Goal: Task Accomplishment & Management: Use online tool/utility

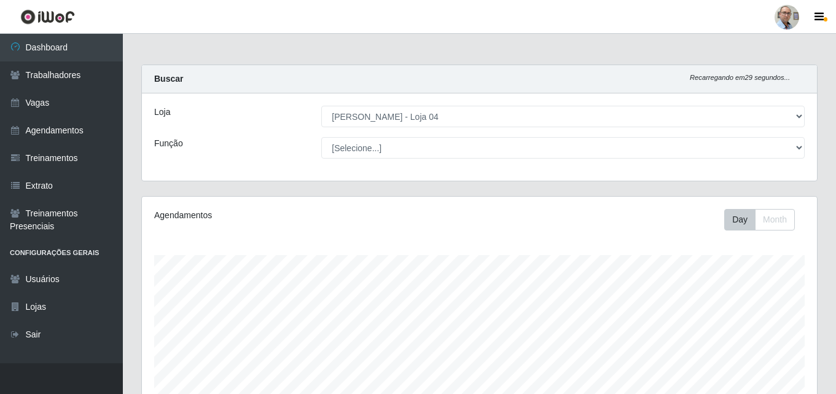
select select "251"
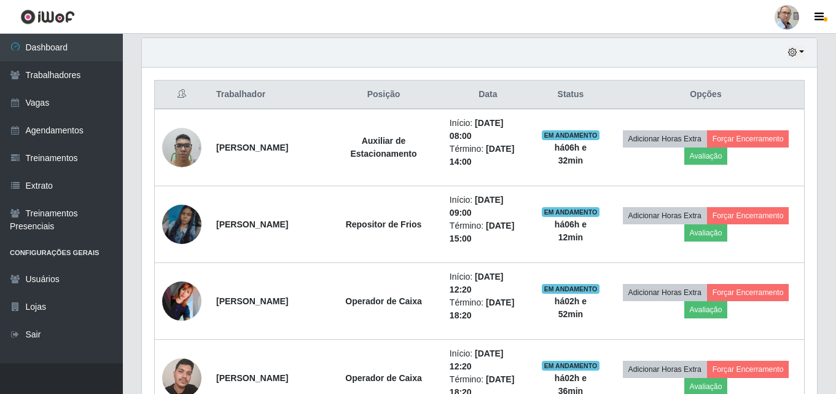
scroll to position [255, 675]
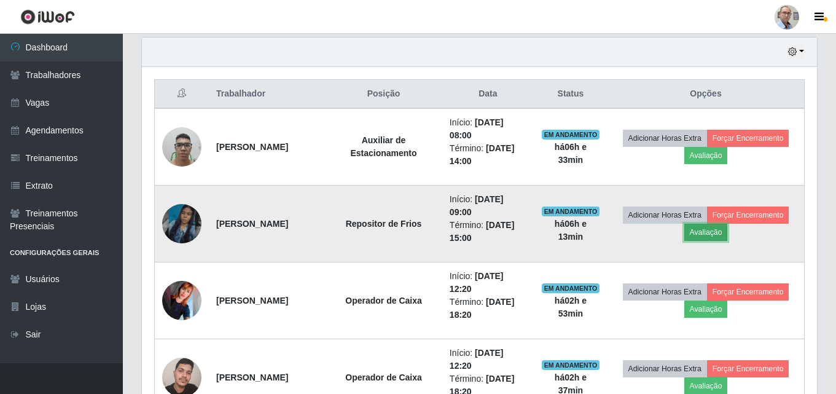
click at [728, 229] on button "Avaliação" at bounding box center [707, 232] width 44 height 17
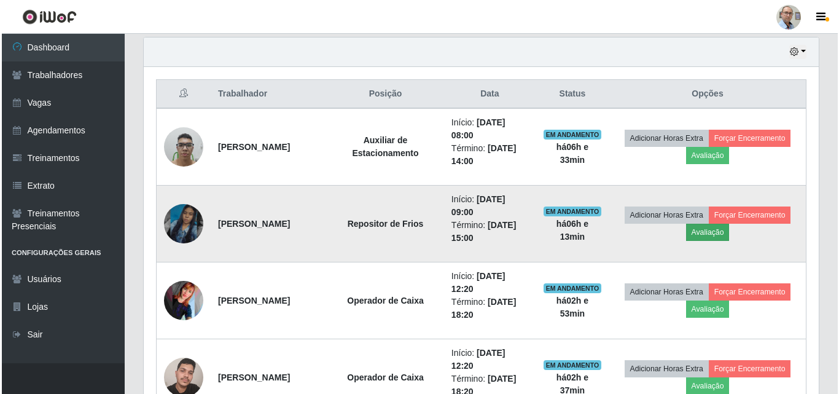
scroll to position [255, 669]
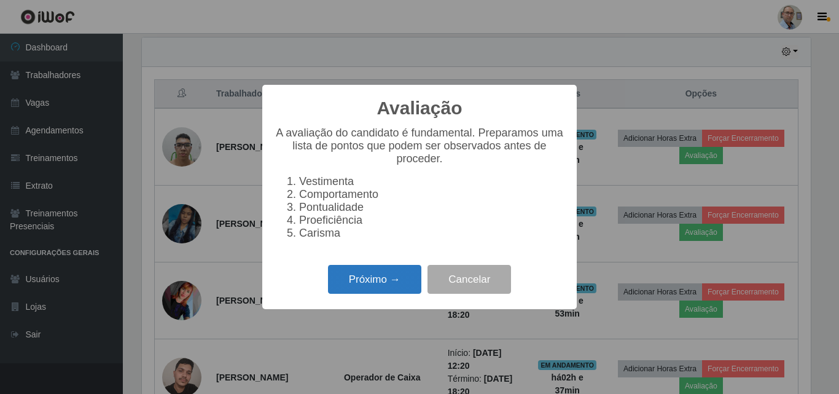
click at [386, 293] on button "Próximo →" at bounding box center [374, 279] width 93 height 29
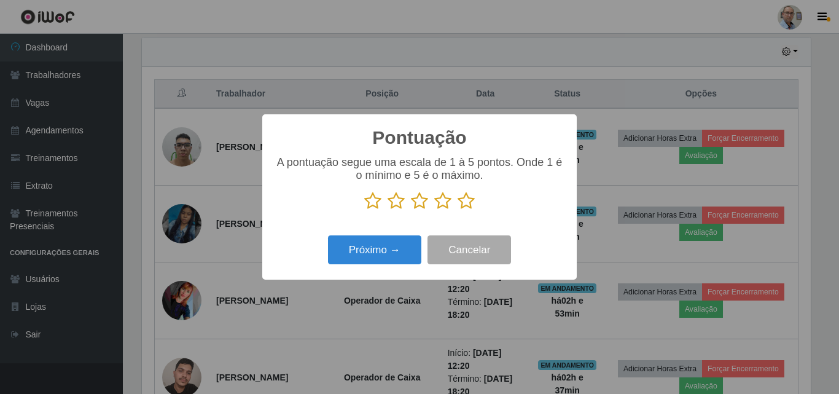
scroll to position [614298, 613884]
click at [467, 197] on icon at bounding box center [466, 201] width 17 height 18
click at [458, 210] on input "radio" at bounding box center [458, 210] width 0 height 0
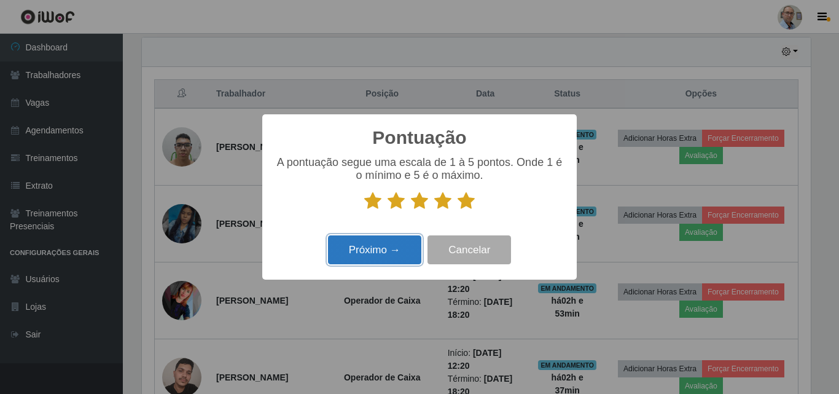
click at [393, 248] on button "Próximo →" at bounding box center [374, 249] width 93 height 29
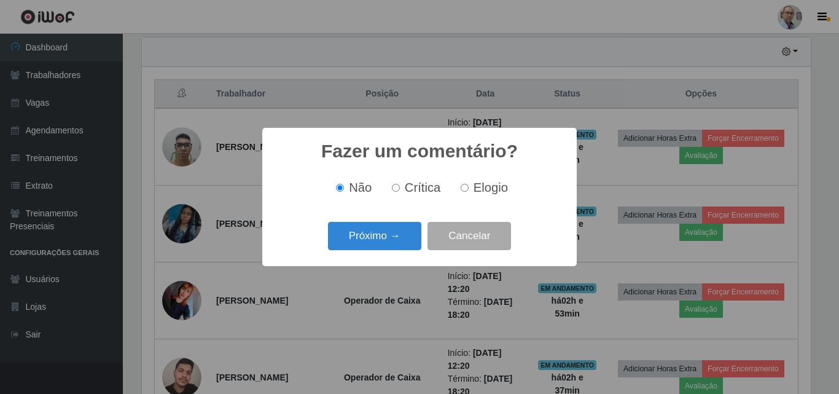
click at [393, 248] on button "Próximo →" at bounding box center [374, 236] width 93 height 29
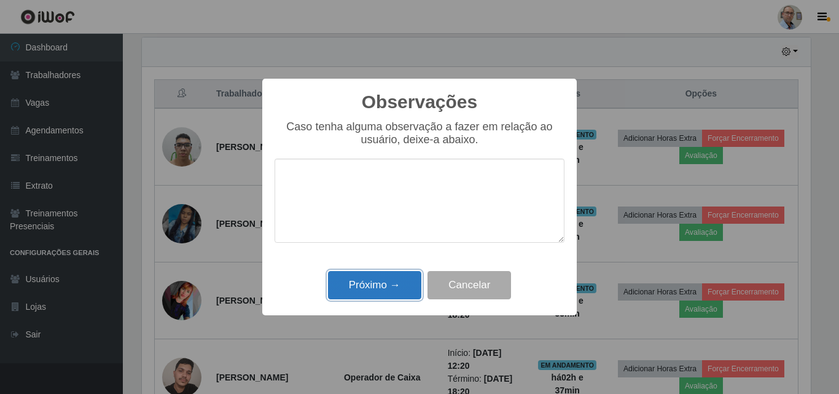
click at [358, 285] on button "Próximo →" at bounding box center [374, 285] width 93 height 29
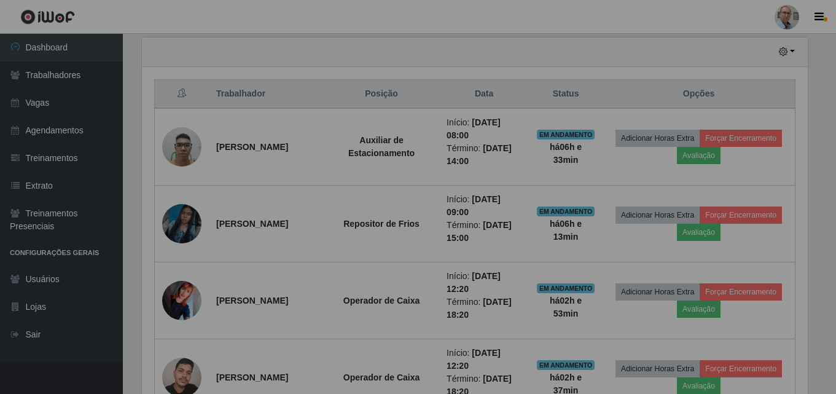
scroll to position [255, 675]
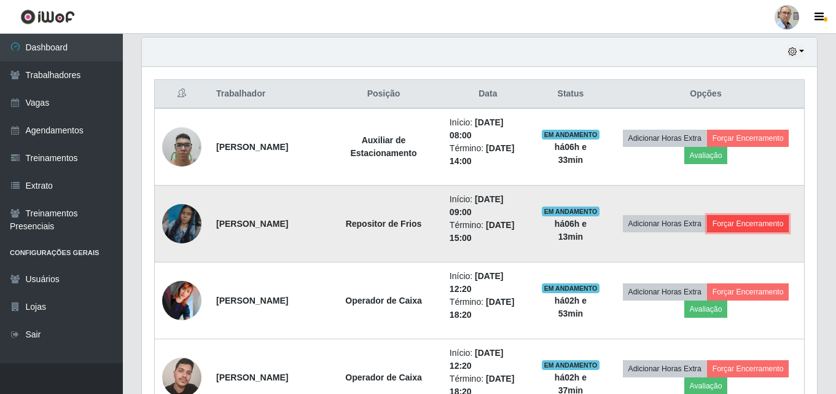
click at [707, 232] on button "Forçar Encerramento" at bounding box center [748, 223] width 82 height 17
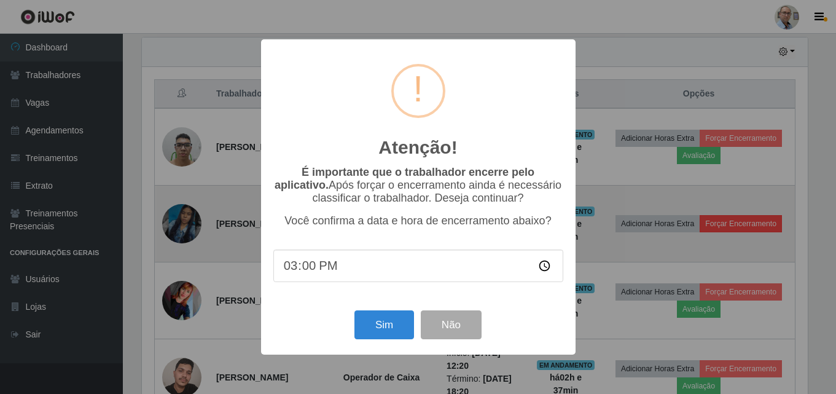
scroll to position [255, 669]
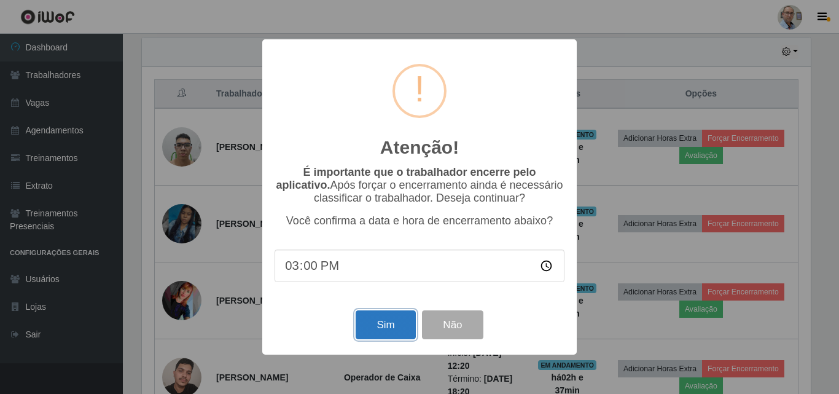
click at [384, 330] on button "Sim" at bounding box center [386, 324] width 60 height 29
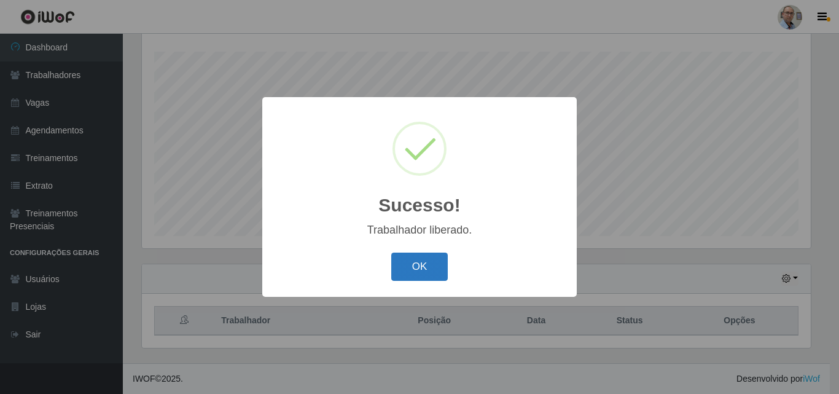
click at [441, 266] on button "OK" at bounding box center [419, 267] width 57 height 29
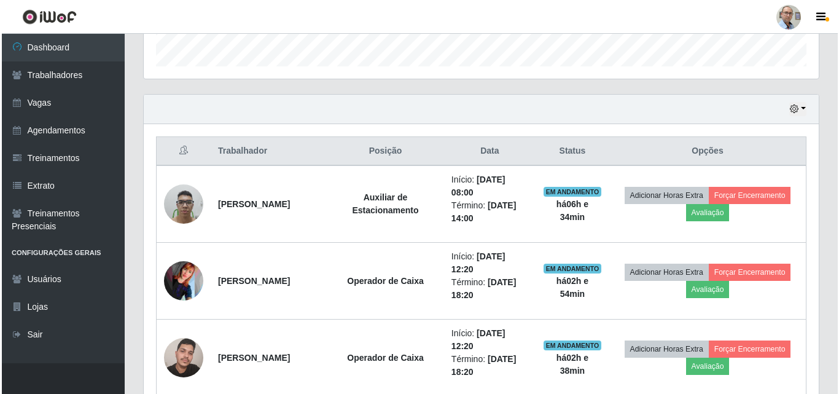
scroll to position [449, 0]
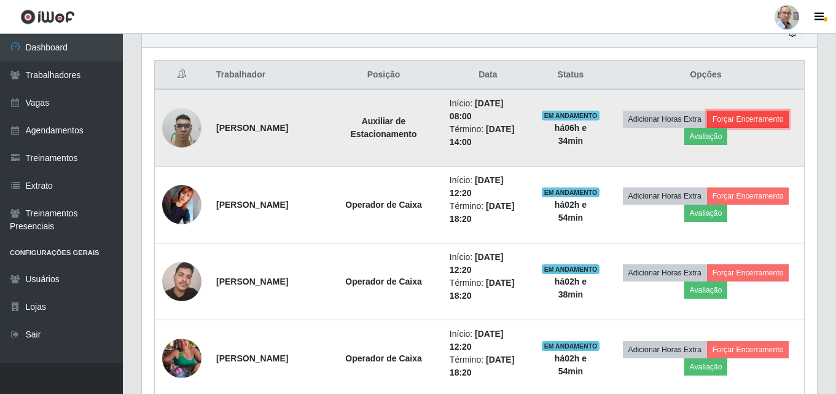
click at [707, 128] on button "Forçar Encerramento" at bounding box center [748, 119] width 82 height 17
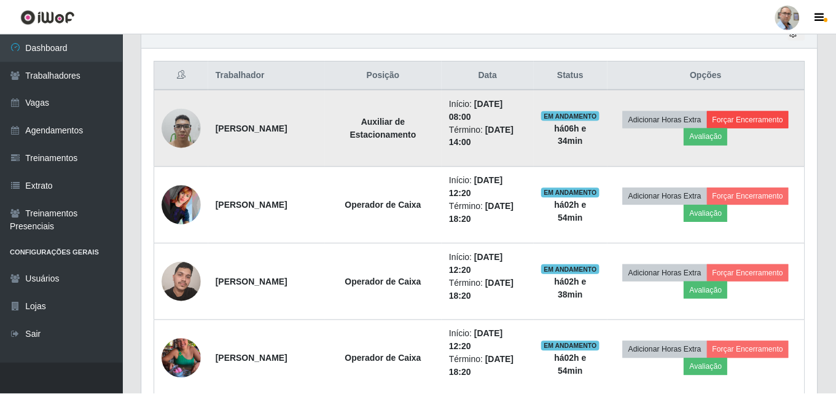
scroll to position [255, 669]
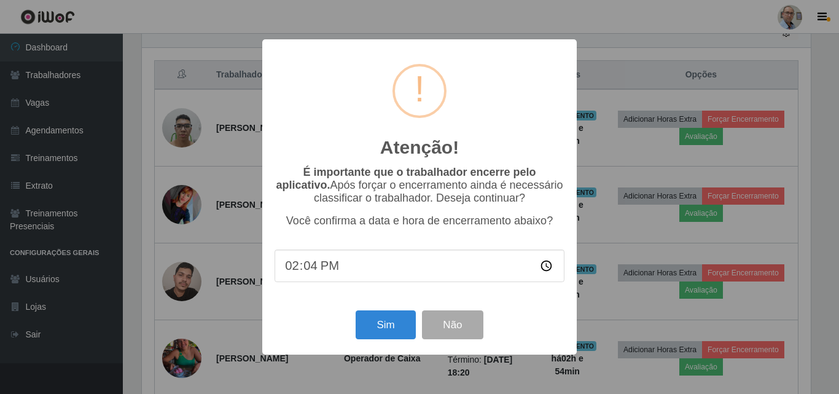
type input "14:40"
click at [399, 324] on button "Sim" at bounding box center [386, 324] width 60 height 29
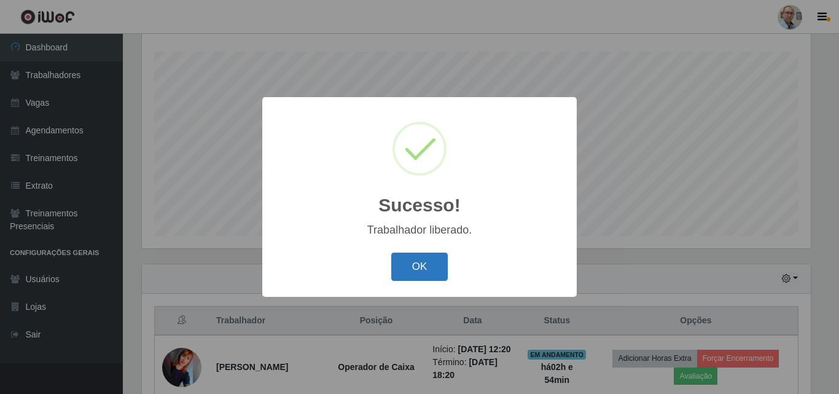
click at [409, 264] on button "OK" at bounding box center [419, 267] width 57 height 29
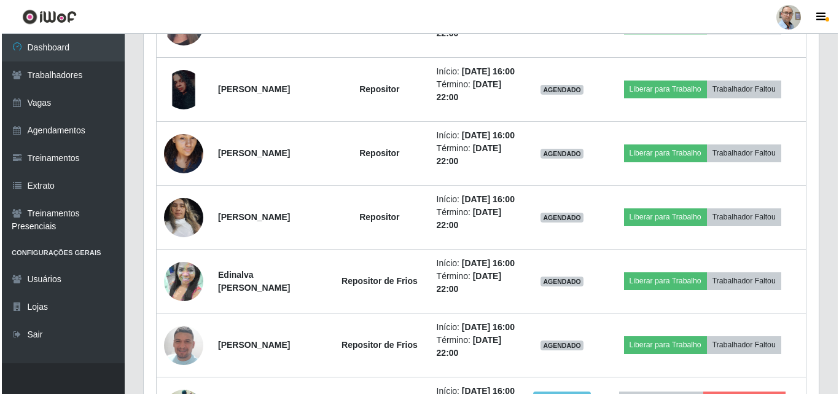
scroll to position [879, 0]
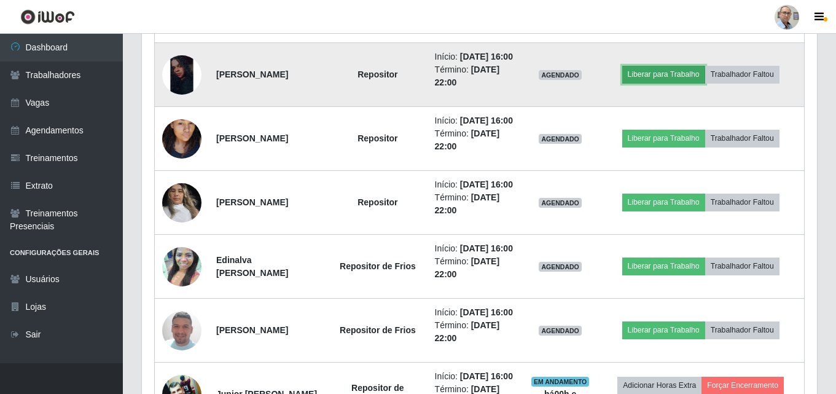
click at [659, 83] on button "Liberar para Trabalho" at bounding box center [664, 74] width 83 height 17
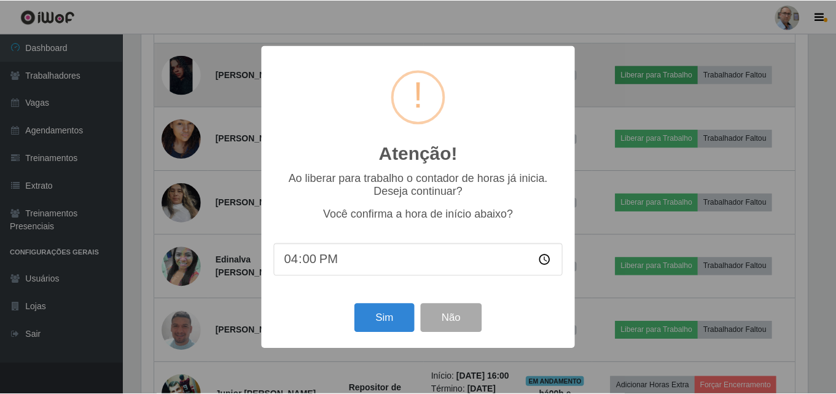
scroll to position [255, 669]
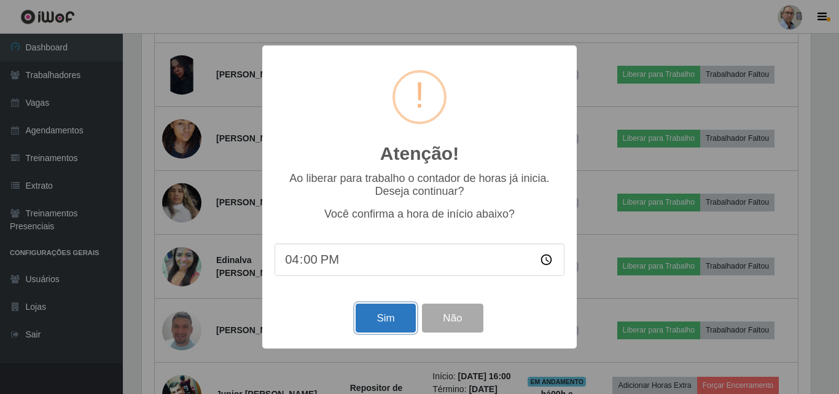
click at [391, 320] on button "Sim" at bounding box center [386, 318] width 60 height 29
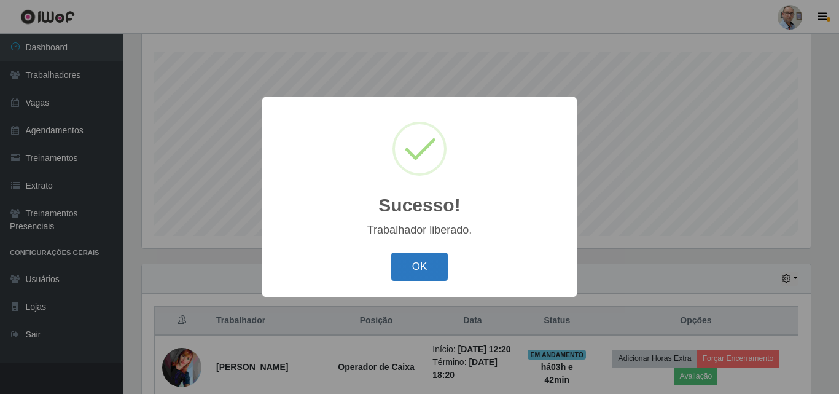
click at [411, 268] on button "OK" at bounding box center [419, 267] width 57 height 29
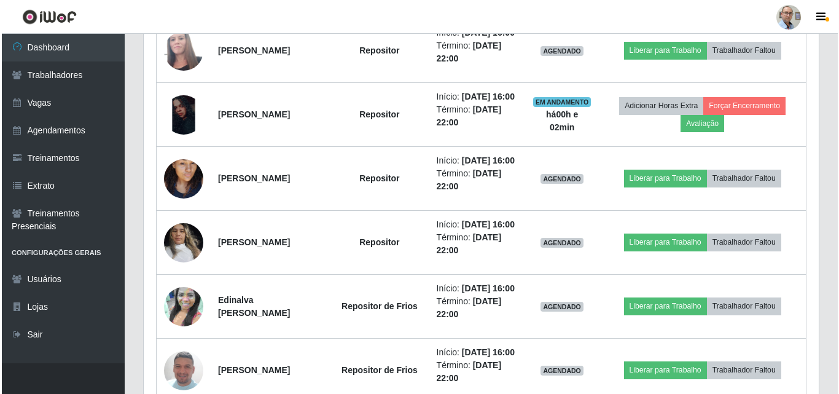
scroll to position [818, 0]
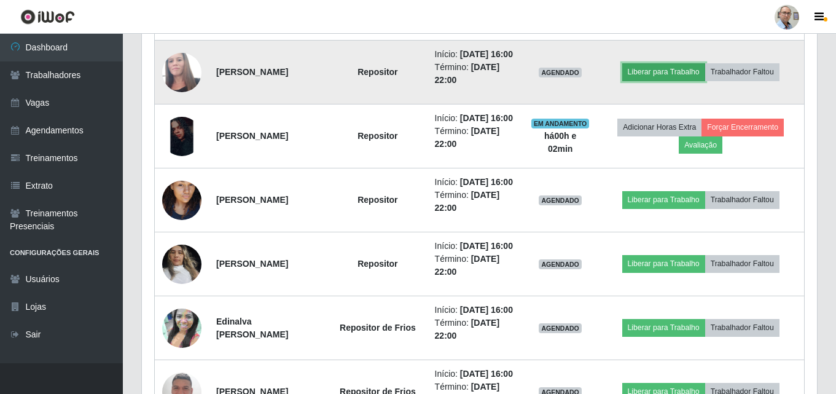
click at [668, 81] on button "Liberar para Trabalho" at bounding box center [664, 71] width 83 height 17
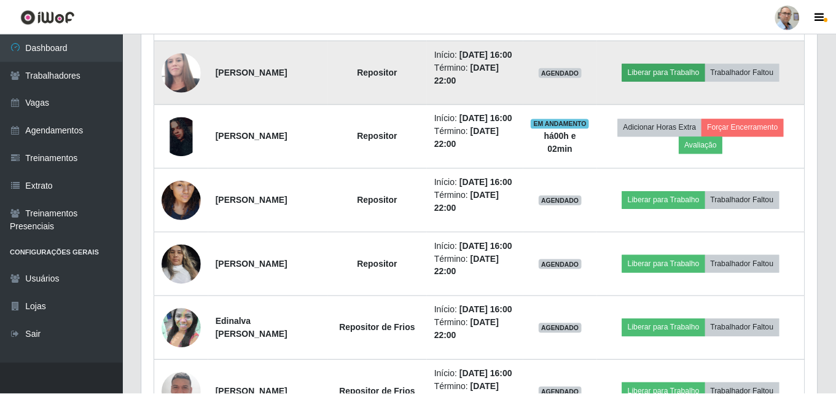
scroll to position [255, 669]
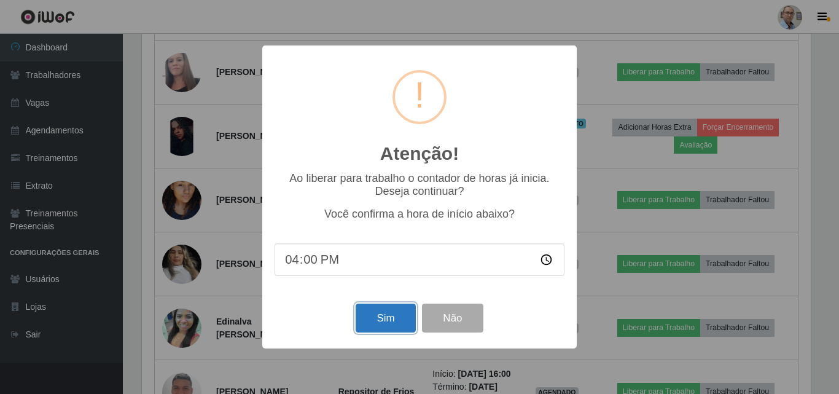
click at [381, 323] on button "Sim" at bounding box center [386, 318] width 60 height 29
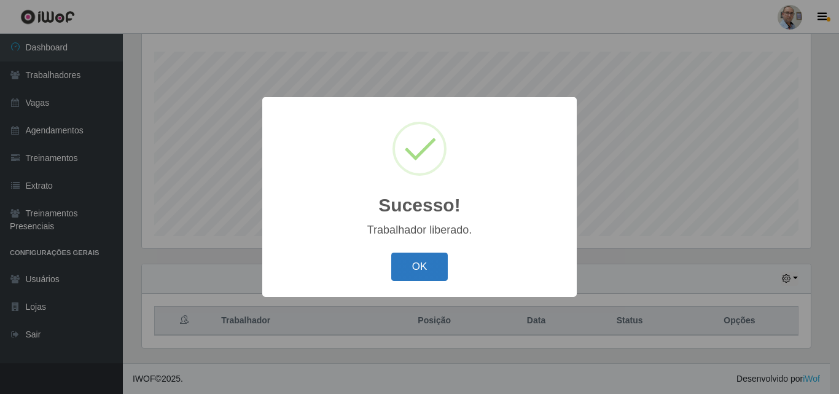
click at [434, 265] on button "OK" at bounding box center [419, 267] width 57 height 29
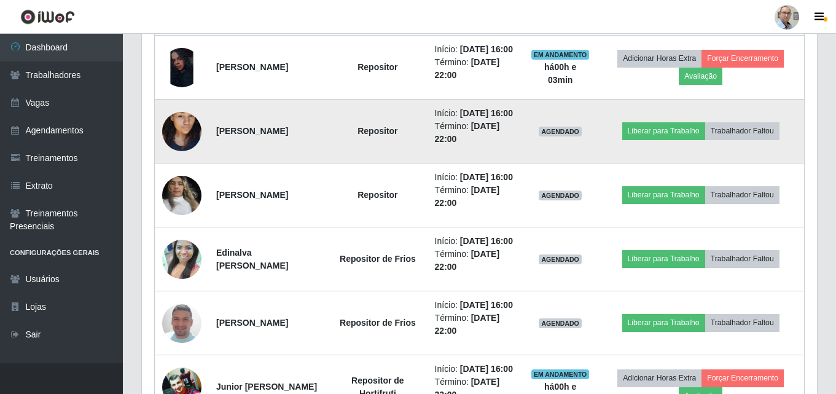
scroll to position [941, 0]
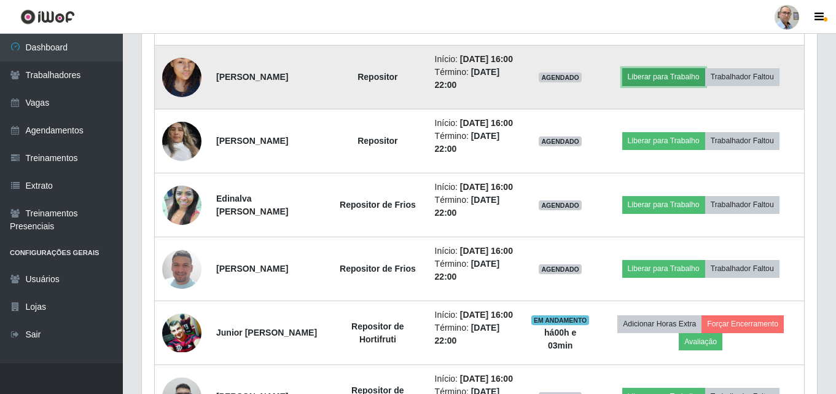
click at [668, 85] on button "Liberar para Trabalho" at bounding box center [664, 76] width 83 height 17
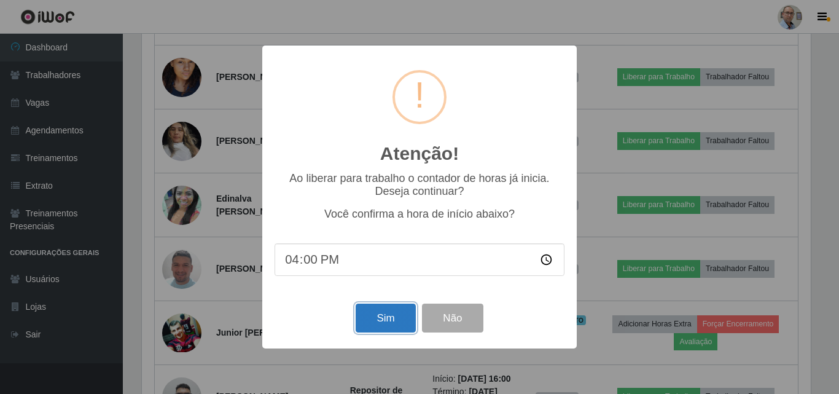
click at [376, 324] on button "Sim" at bounding box center [386, 318] width 60 height 29
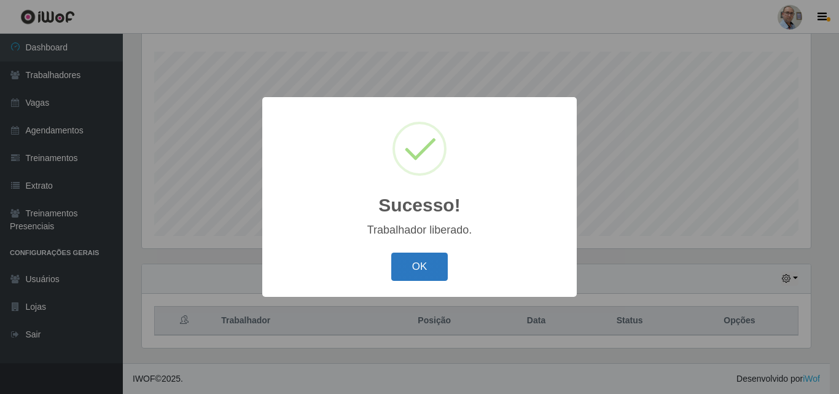
click at [415, 261] on button "OK" at bounding box center [419, 267] width 57 height 29
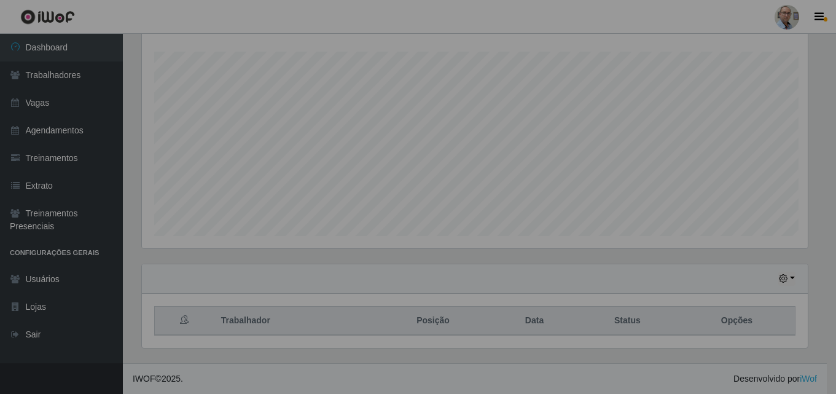
scroll to position [0, 0]
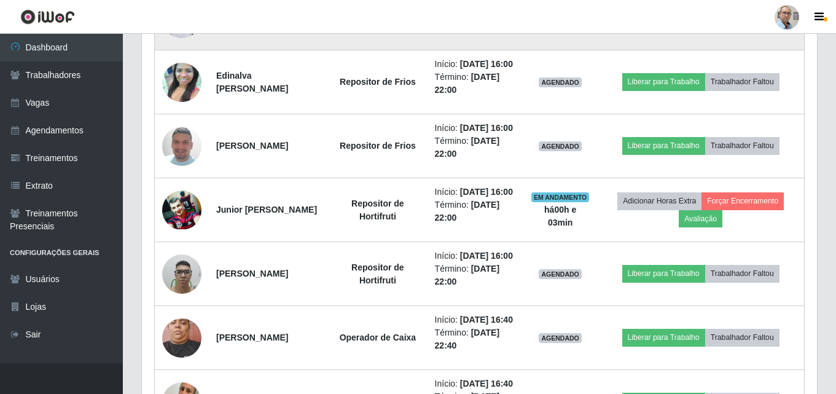
click at [671, 26] on button "Liberar para Trabalho" at bounding box center [664, 17] width 83 height 17
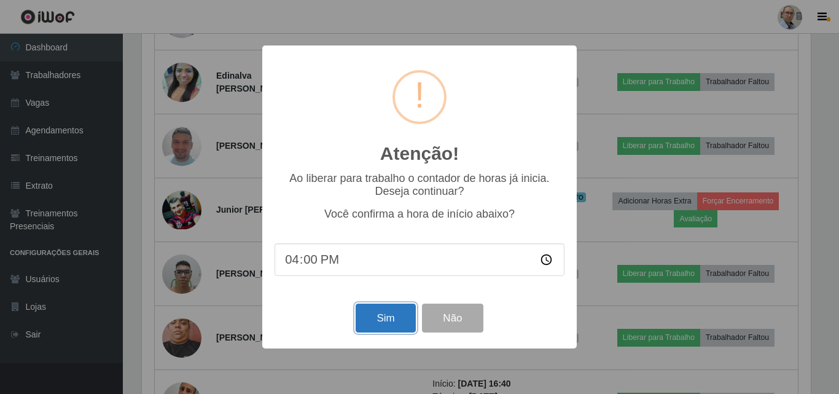
click at [378, 319] on button "Sim" at bounding box center [386, 318] width 60 height 29
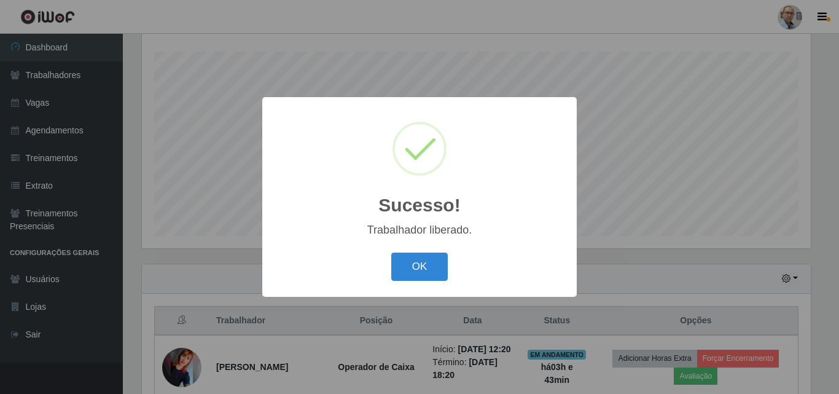
click at [415, 250] on div "Sucesso! × Trabalhador liberado. OK Cancel" at bounding box center [419, 196] width 315 height 199
click at [412, 273] on button "OK" at bounding box center [419, 267] width 57 height 29
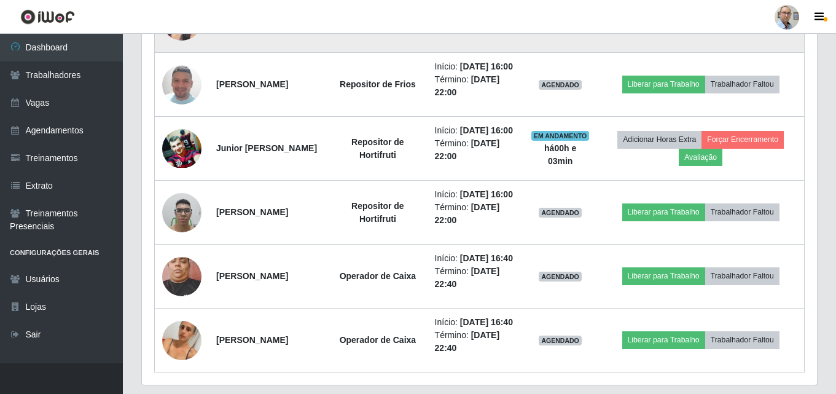
click at [666, 29] on button "Liberar para Trabalho" at bounding box center [664, 20] width 83 height 17
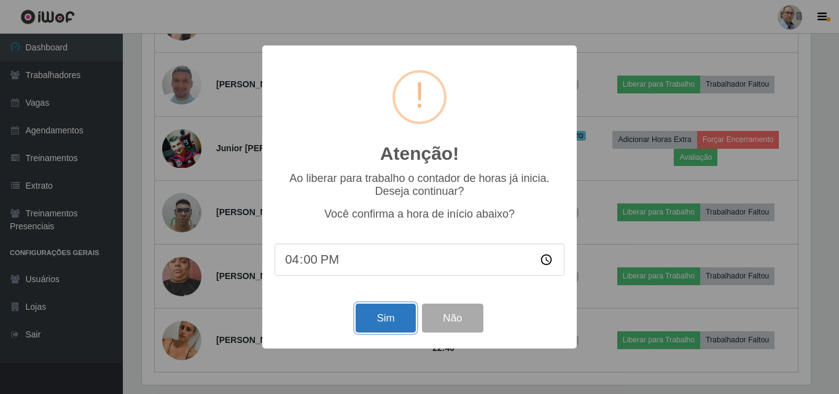
click at [380, 319] on button "Sim" at bounding box center [386, 318] width 60 height 29
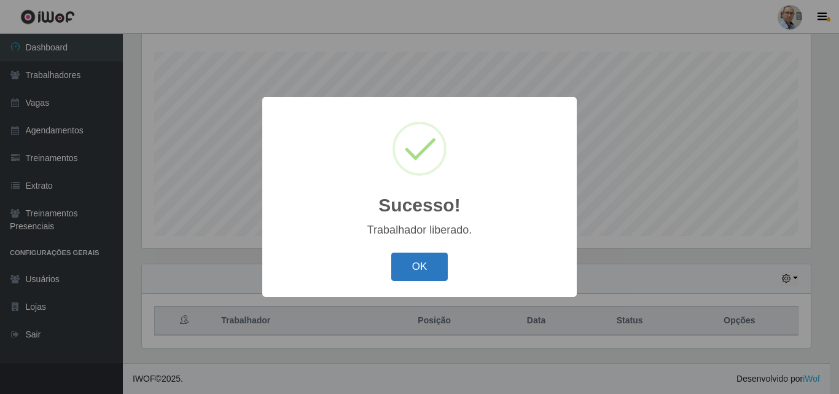
click at [423, 270] on button "OK" at bounding box center [419, 267] width 57 height 29
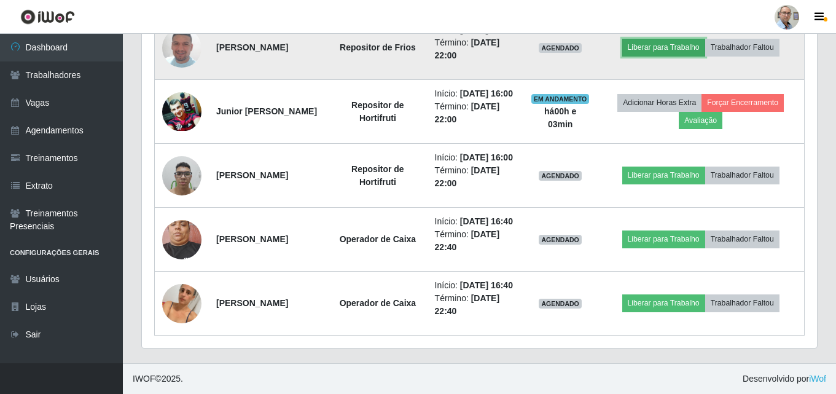
click at [683, 56] on button "Liberar para Trabalho" at bounding box center [664, 47] width 83 height 17
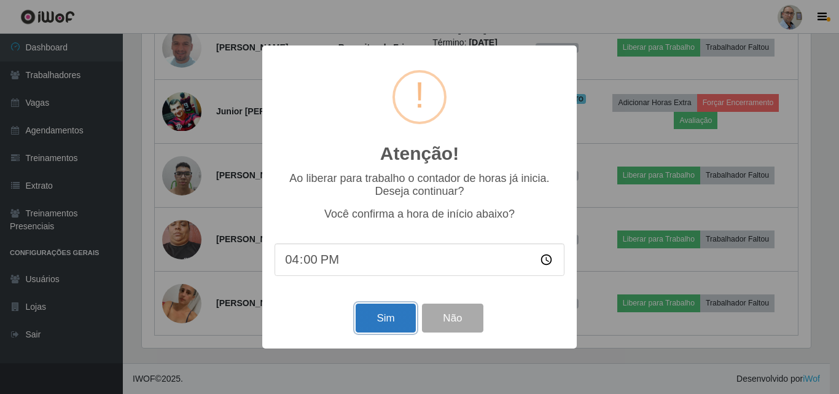
click at [387, 324] on button "Sim" at bounding box center [386, 318] width 60 height 29
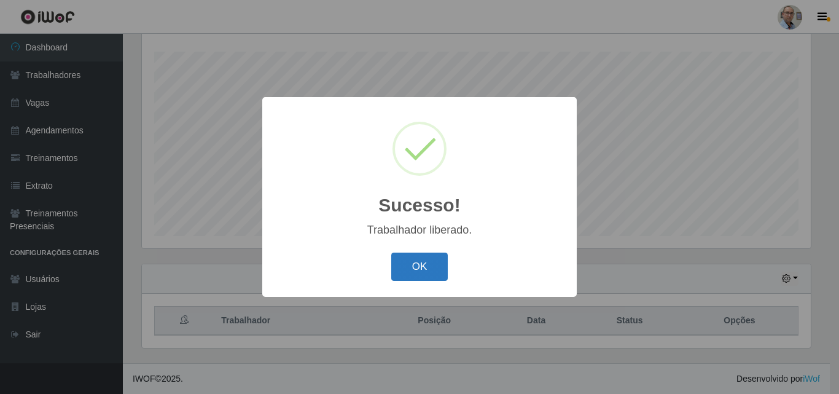
click at [430, 261] on button "OK" at bounding box center [419, 267] width 57 height 29
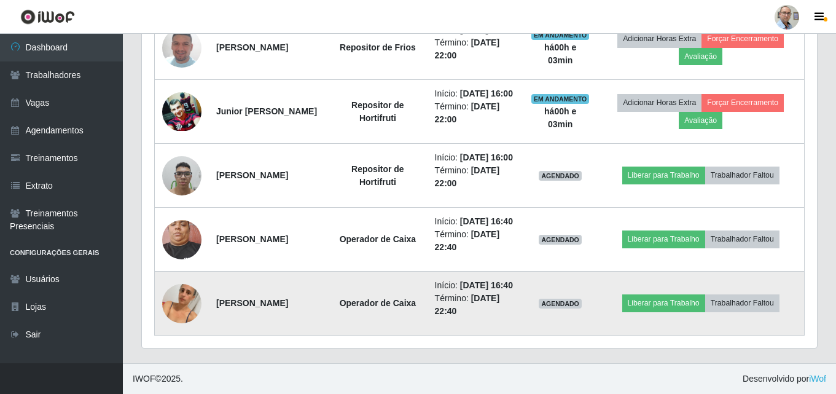
click at [174, 302] on img at bounding box center [181, 304] width 39 height 70
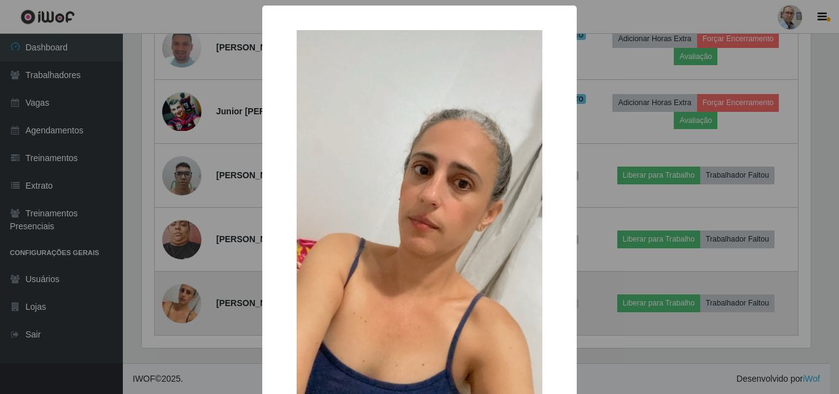
click at [174, 302] on div "× OK Cancel" at bounding box center [419, 197] width 839 height 394
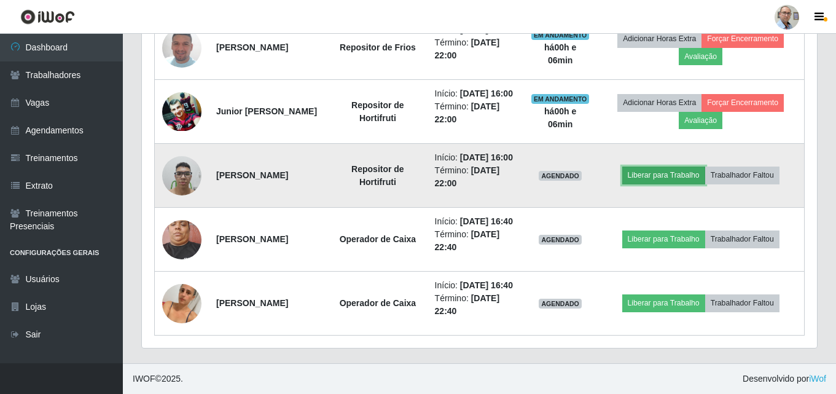
click at [681, 184] on button "Liberar para Trabalho" at bounding box center [664, 175] width 83 height 17
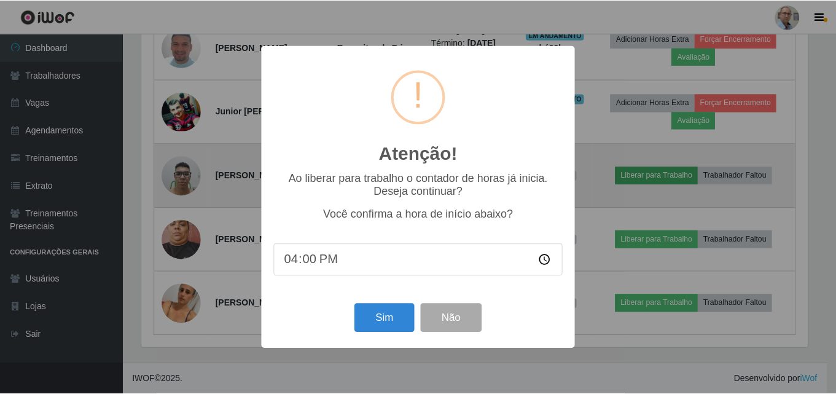
scroll to position [255, 669]
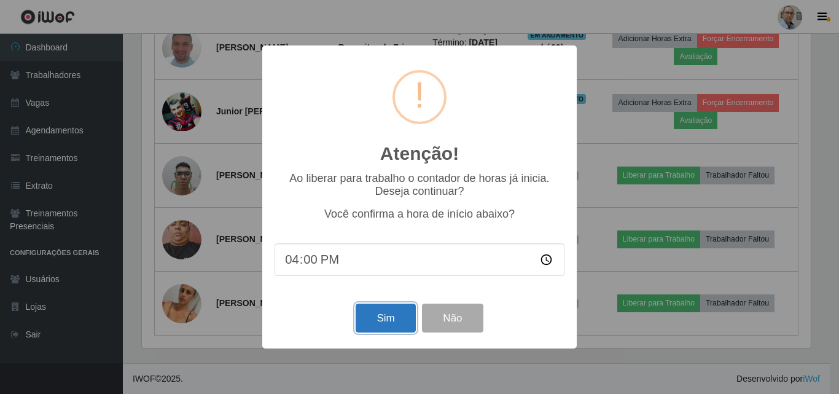
click at [377, 316] on button "Sim" at bounding box center [386, 318] width 60 height 29
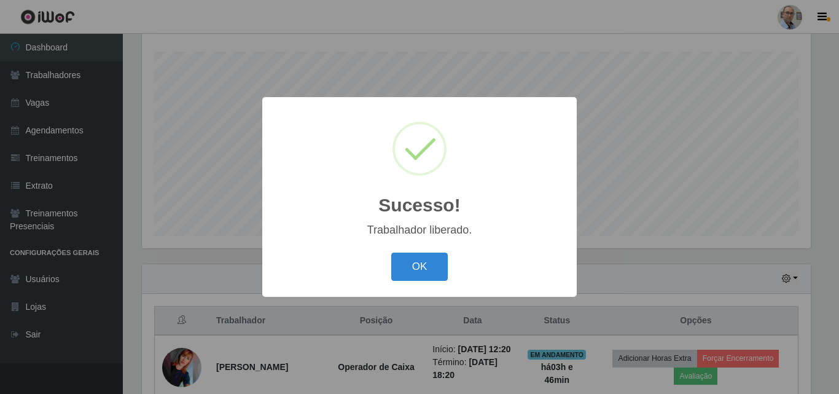
click at [428, 250] on div "OK Cancel" at bounding box center [420, 266] width 290 height 35
click at [422, 254] on button "OK" at bounding box center [419, 267] width 57 height 29
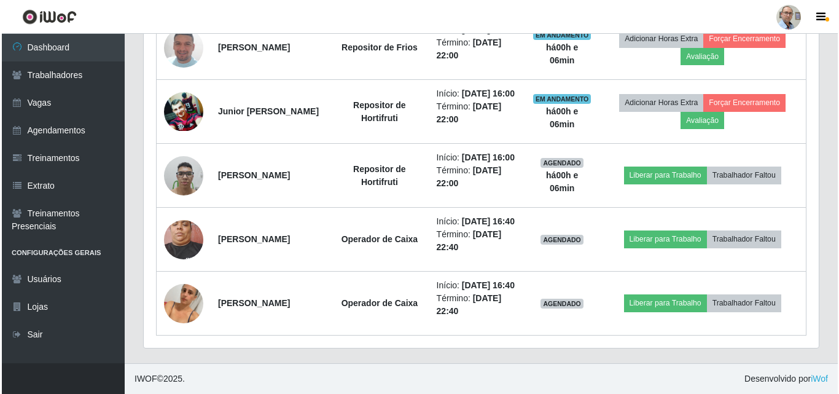
scroll to position [1248, 0]
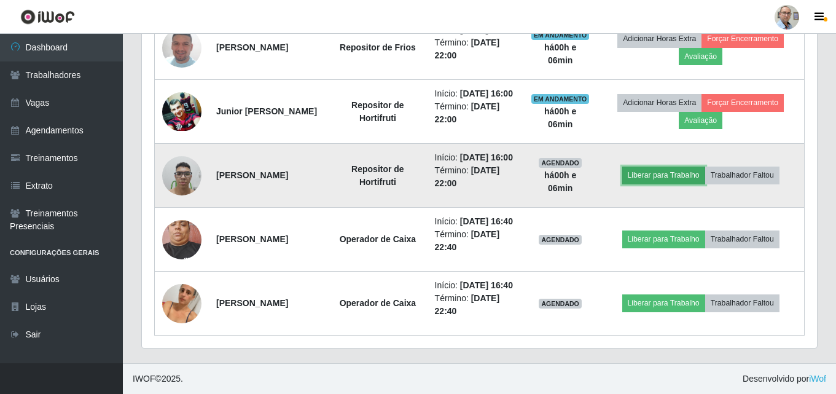
click at [658, 184] on button "Liberar para Trabalho" at bounding box center [664, 175] width 83 height 17
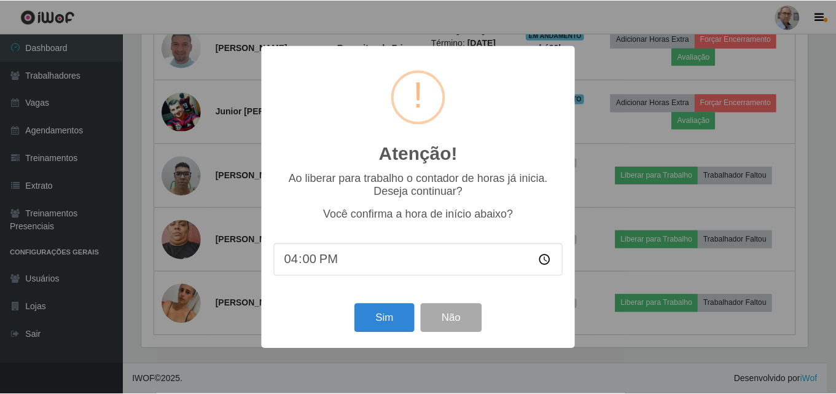
scroll to position [255, 669]
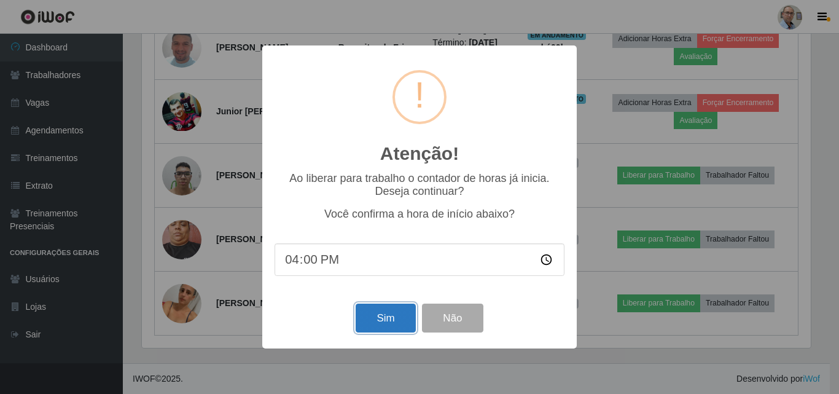
click at [391, 312] on button "Sim" at bounding box center [386, 318] width 60 height 29
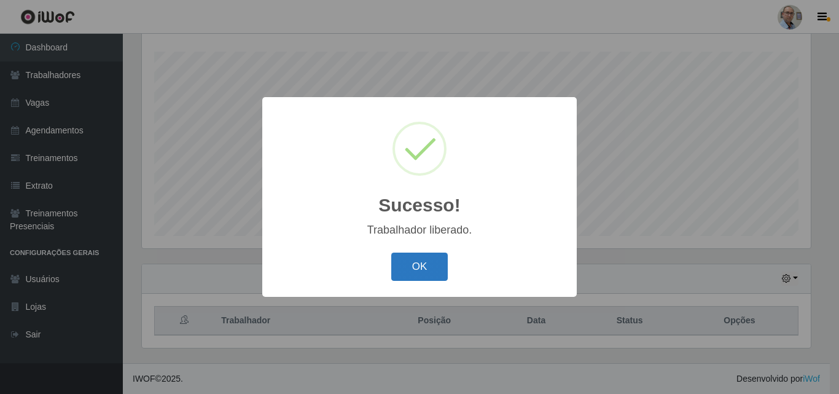
click at [420, 257] on button "OK" at bounding box center [419, 267] width 57 height 29
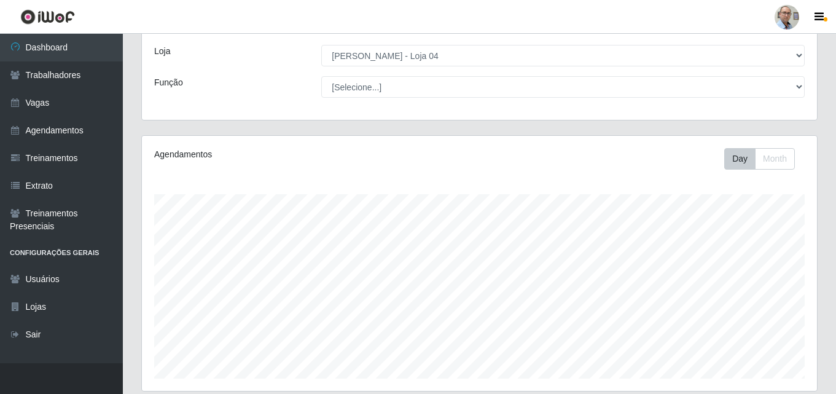
scroll to position [0, 0]
